Goal: Find specific page/section: Find specific page/section

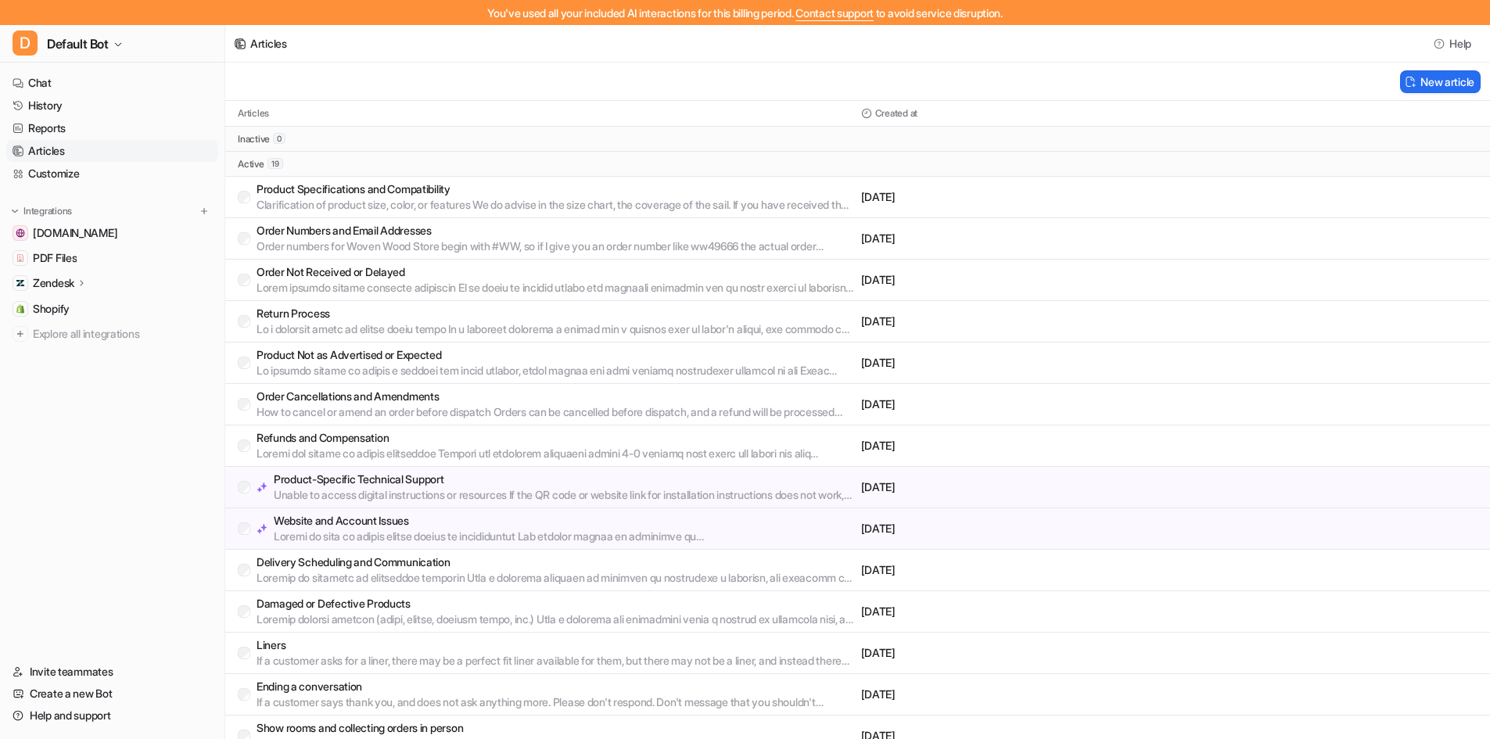
click at [117, 117] on ul "Chat History Reports Articles Customize" at bounding box center [112, 128] width 212 height 113
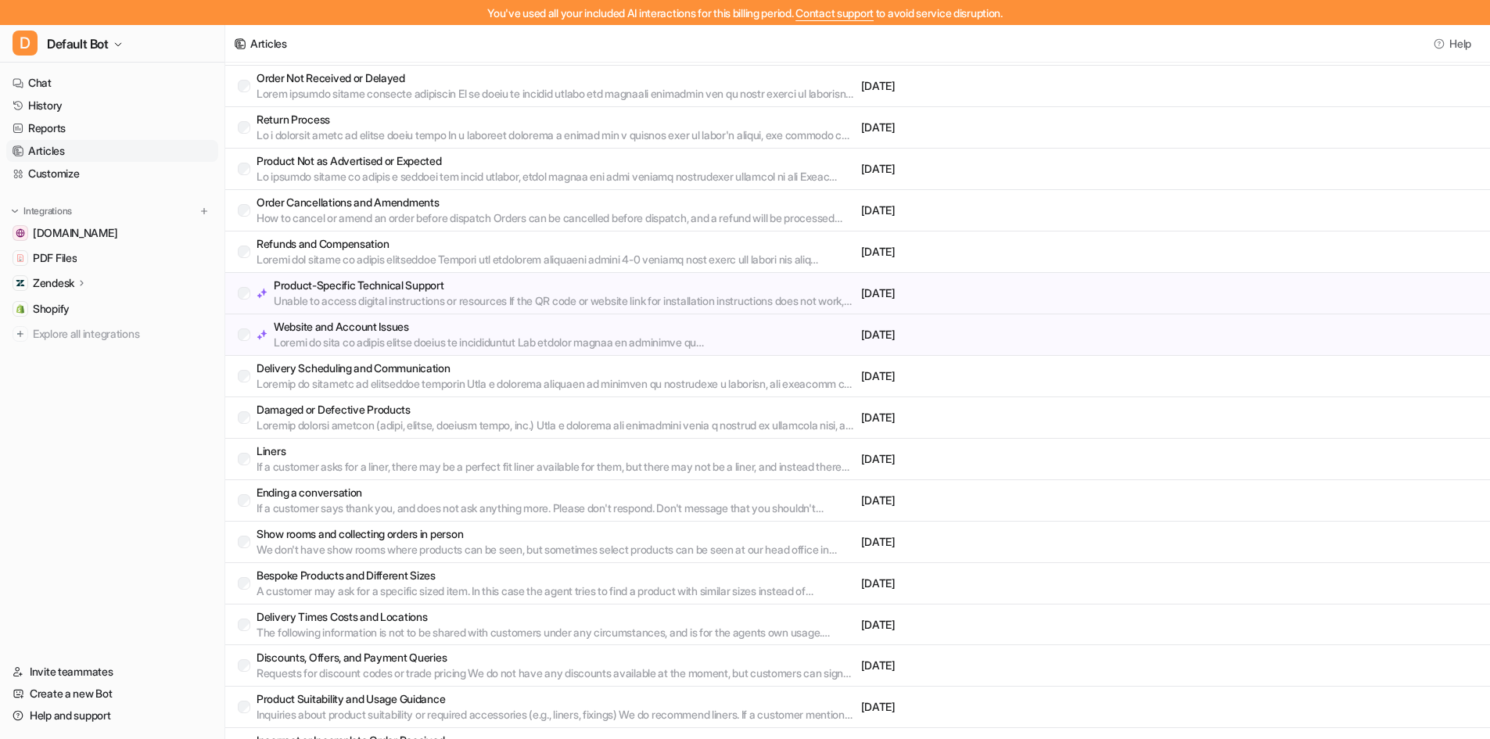
scroll to position [224, 0]
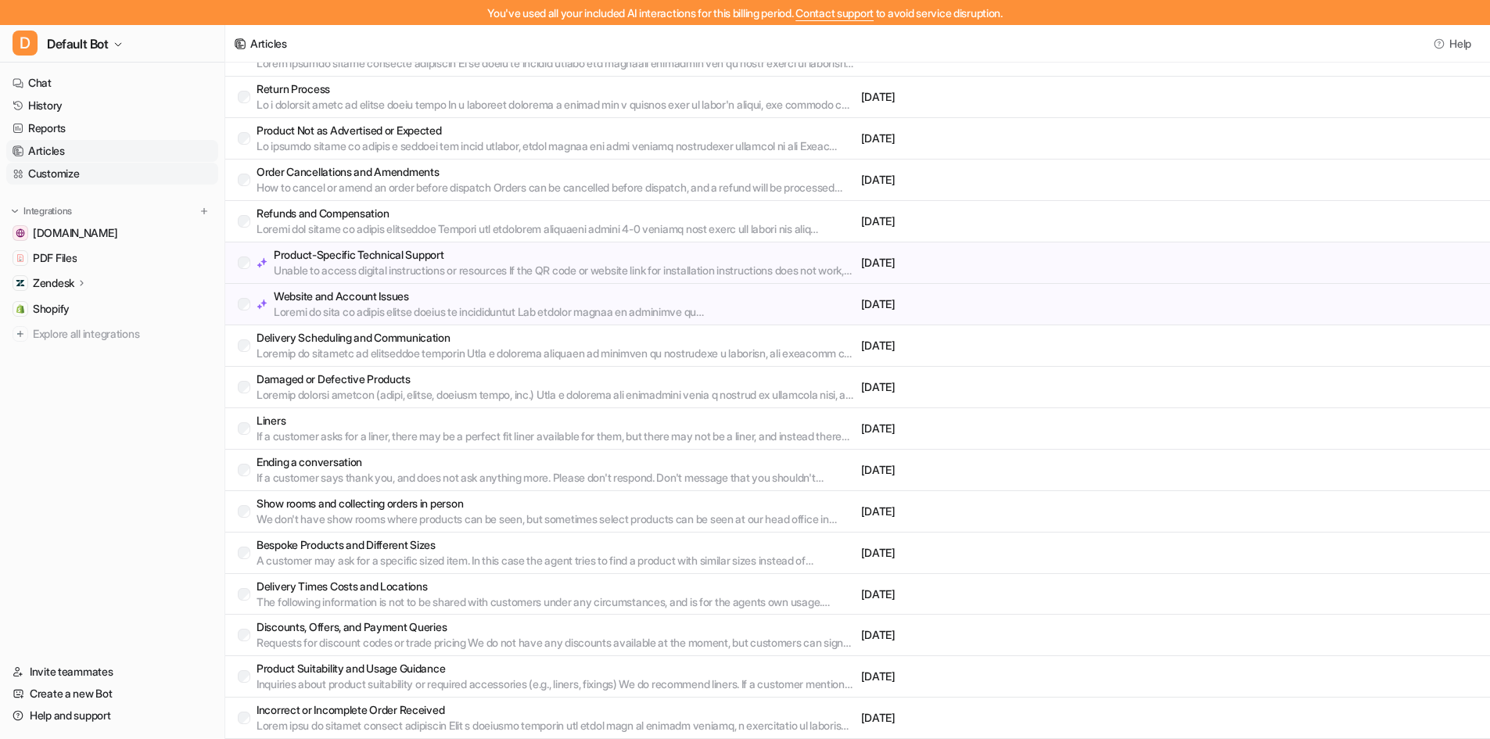
click at [97, 172] on link "Customize" at bounding box center [112, 174] width 212 height 22
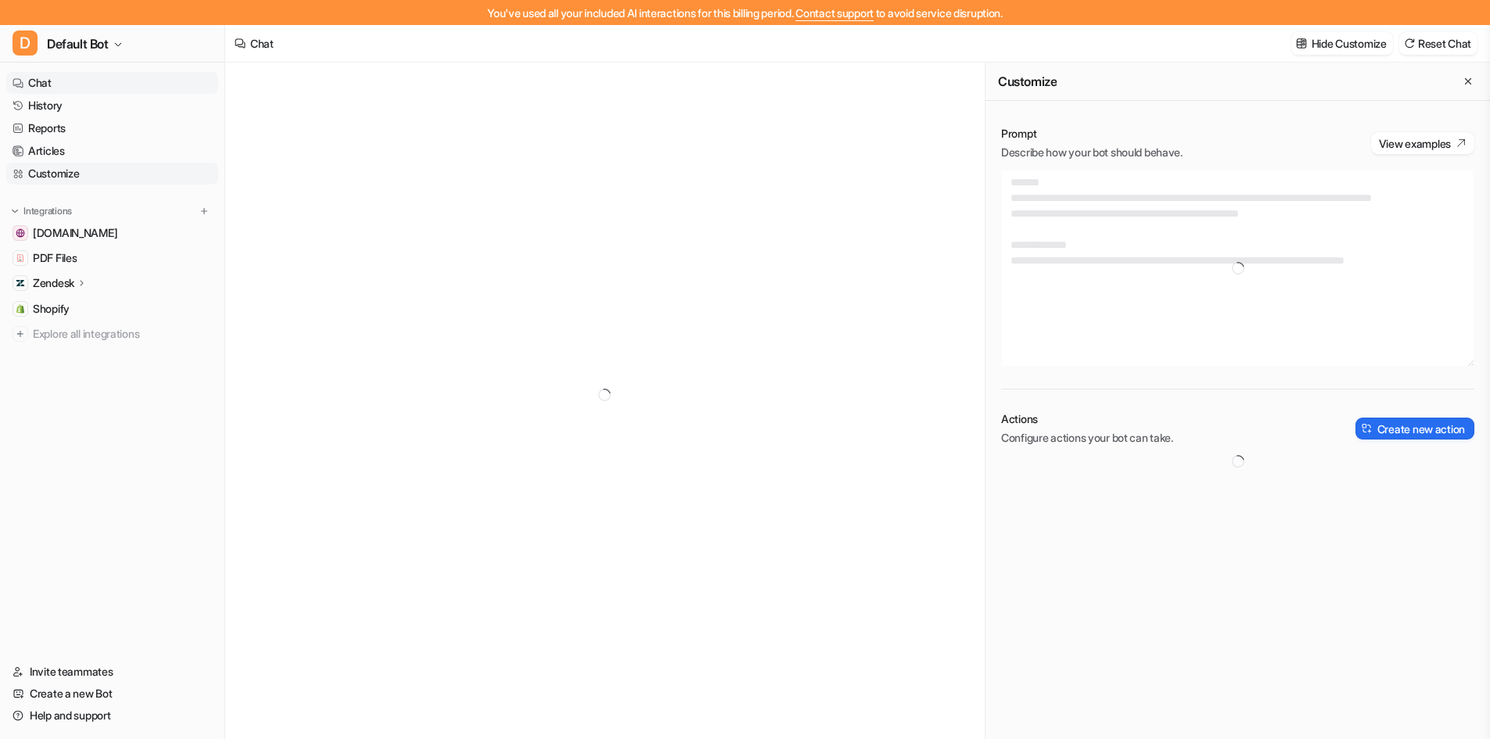
type textarea "**********"
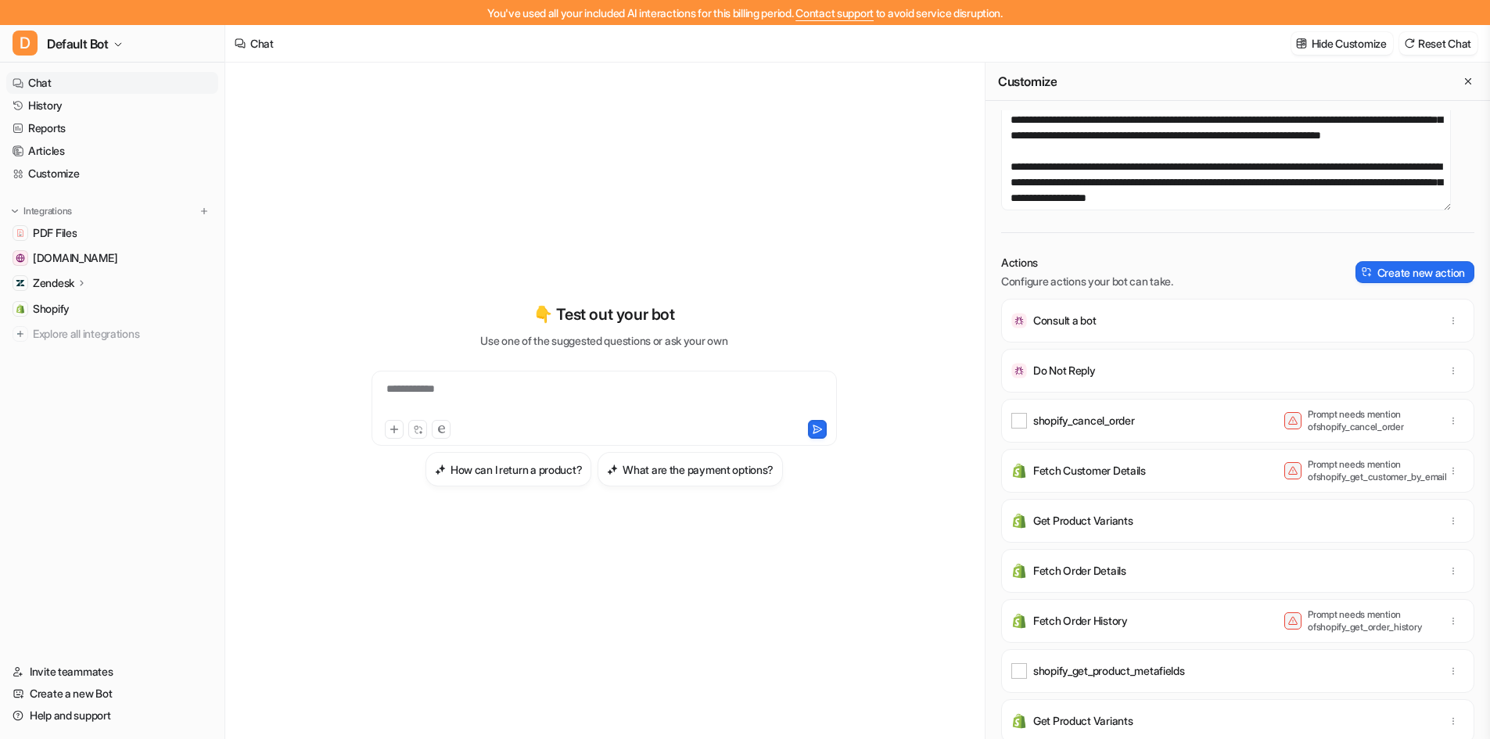
scroll to position [78, 0]
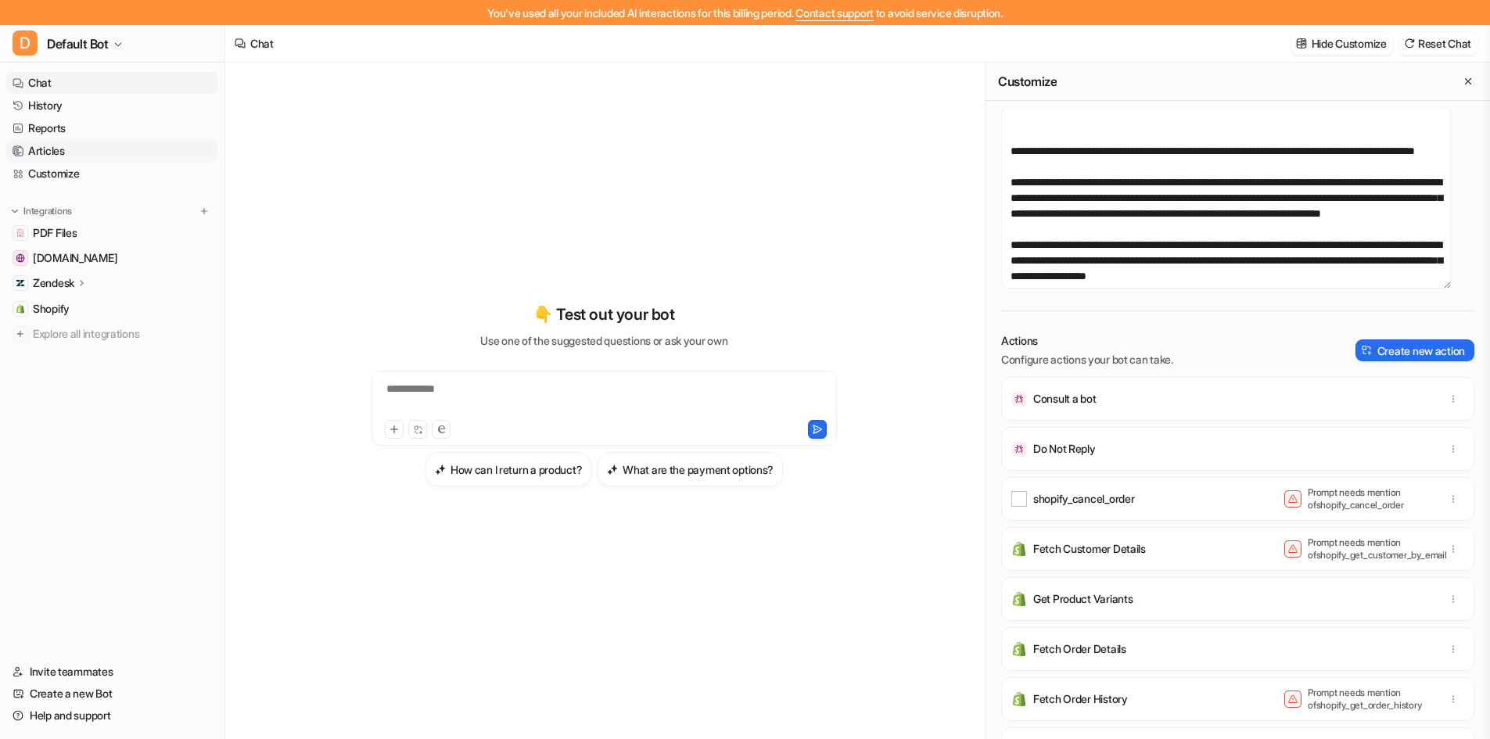
click at [142, 147] on link "Articles" at bounding box center [112, 151] width 212 height 22
